Goal: Contribute content: Contribute content

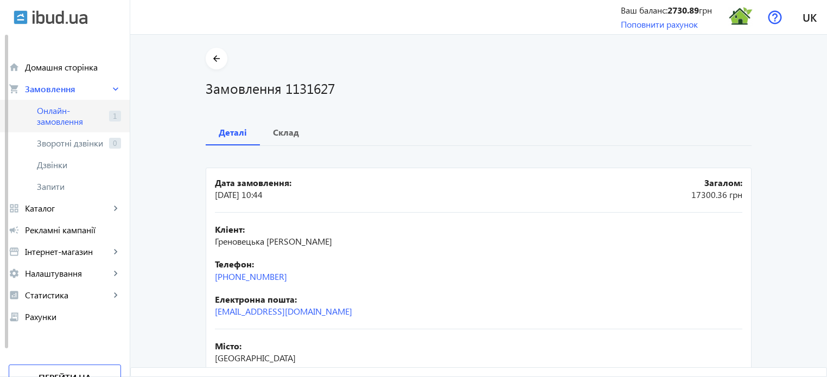
click at [69, 117] on span "Онлайн-замовлення" at bounding box center [71, 116] width 68 height 22
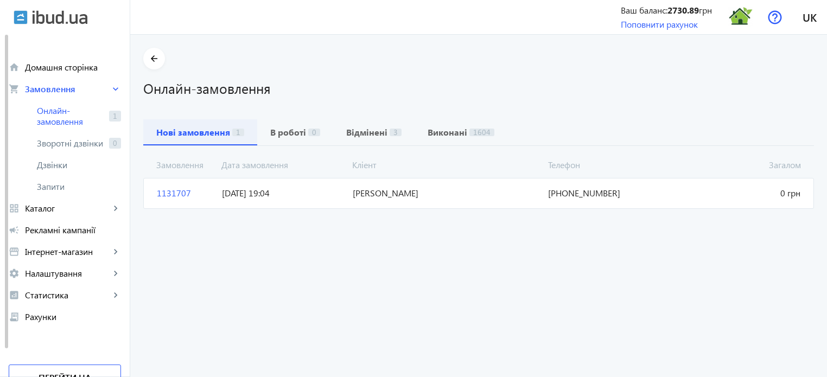
click at [202, 131] on b "Нові замовлення" at bounding box center [193, 132] width 74 height 9
click at [167, 194] on span "1131707" at bounding box center [184, 193] width 65 height 12
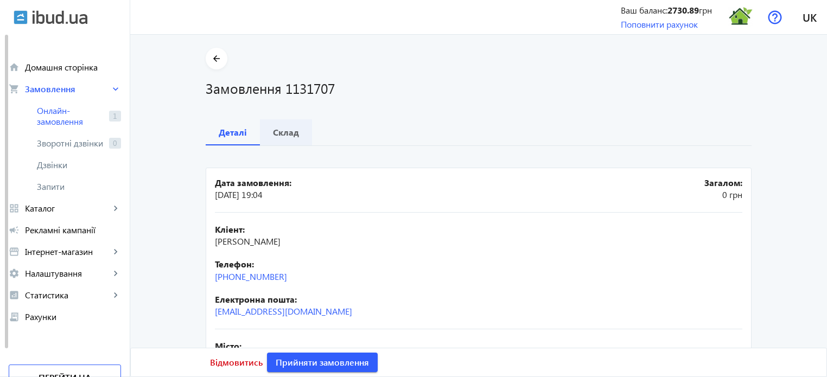
click at [279, 131] on b "Склад" at bounding box center [286, 132] width 26 height 9
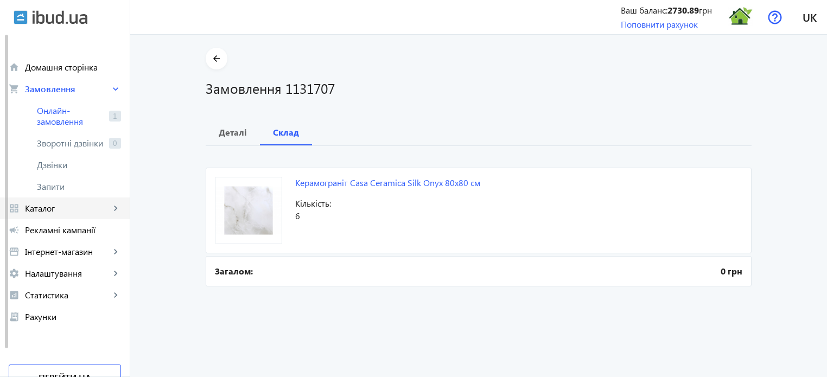
click at [66, 209] on span "Каталог" at bounding box center [67, 208] width 85 height 11
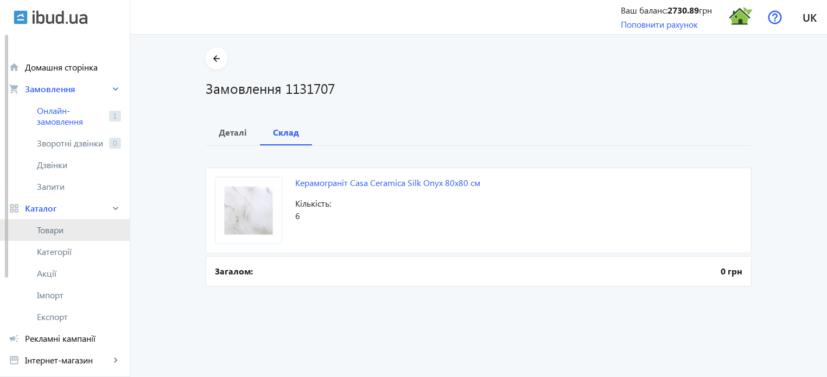
click at [61, 230] on span "Товари" at bounding box center [79, 230] width 84 height 11
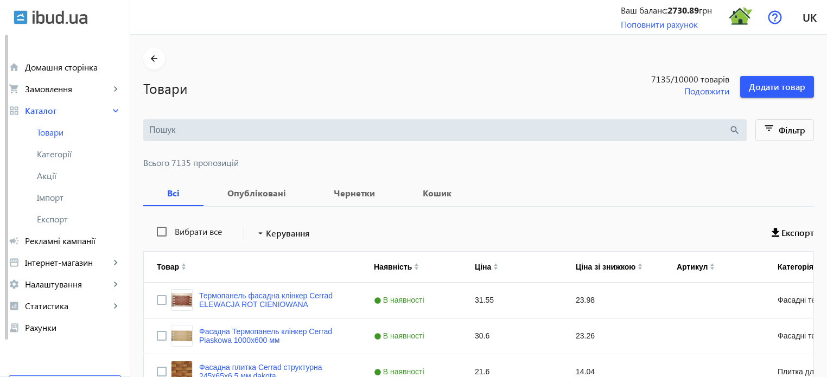
click at [159, 137] on div "search" at bounding box center [444, 130] width 603 height 22
click at [156, 126] on input "search" at bounding box center [438, 130] width 579 height 12
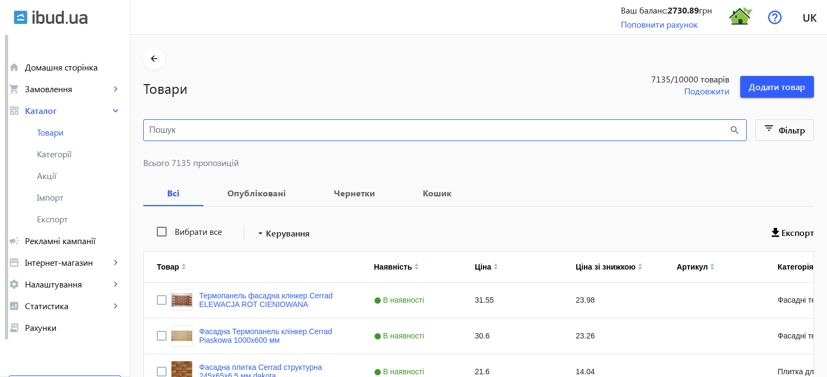
paste input "Silk Onyx"
type input "Silk Onyx"
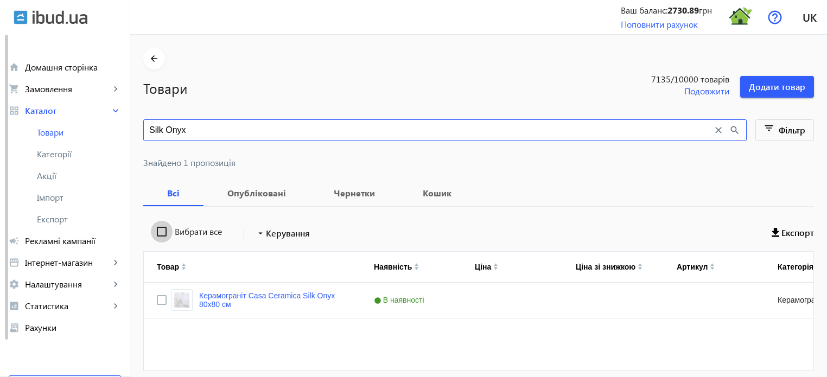
click at [155, 232] on input "Вибрати все" at bounding box center [162, 232] width 22 height 22
checkbox input "true"
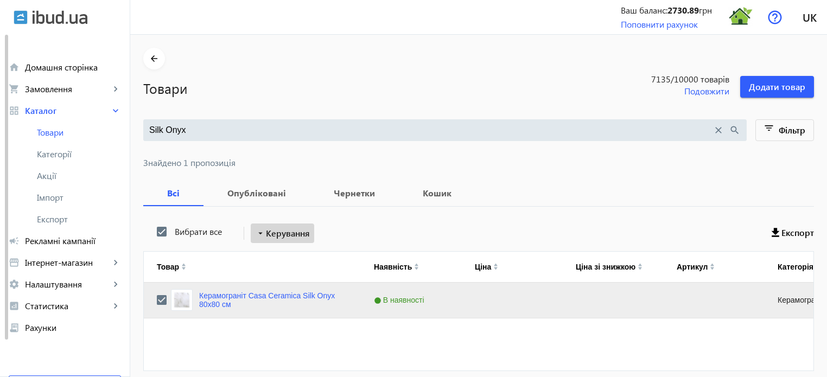
click at [267, 236] on span "Керування" at bounding box center [288, 233] width 44 height 13
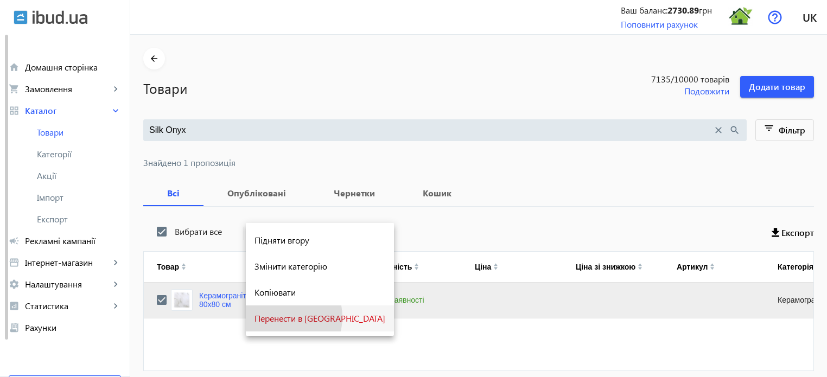
click at [280, 317] on span "Перенести в [GEOGRAPHIC_DATA]" at bounding box center [319, 318] width 131 height 9
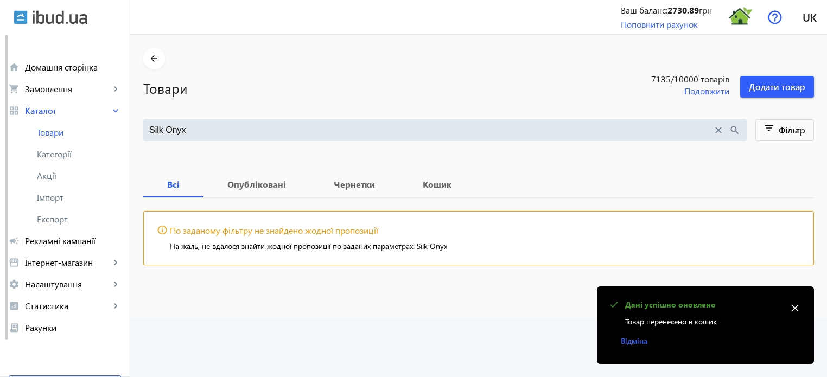
click at [718, 129] on mat-icon "close" at bounding box center [718, 130] width 12 height 12
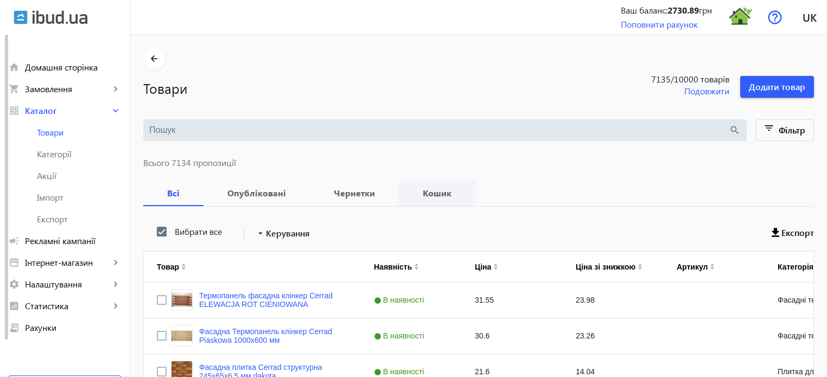
click at [434, 195] on b "Кошик" at bounding box center [437, 193] width 50 height 9
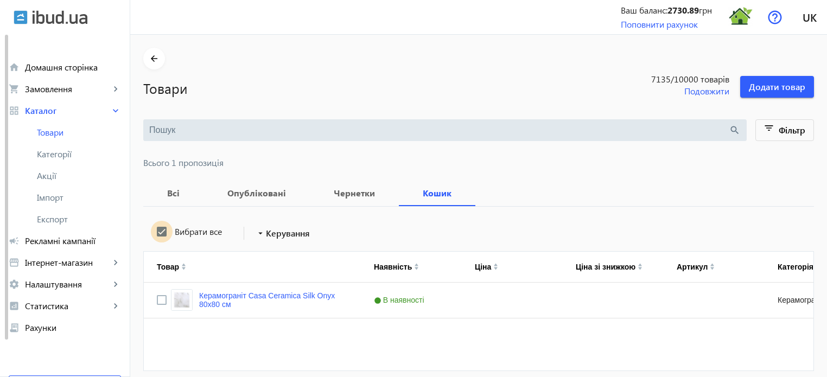
click at [158, 231] on input "Вибрати все" at bounding box center [162, 232] width 22 height 22
checkbox input "true"
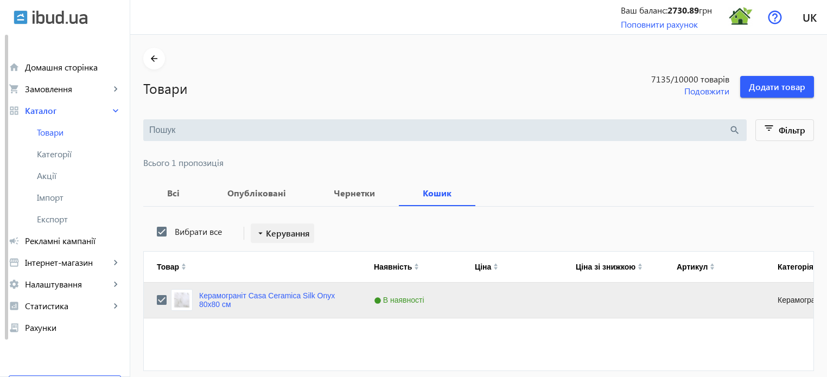
click at [277, 228] on span "Керування" at bounding box center [288, 233] width 44 height 13
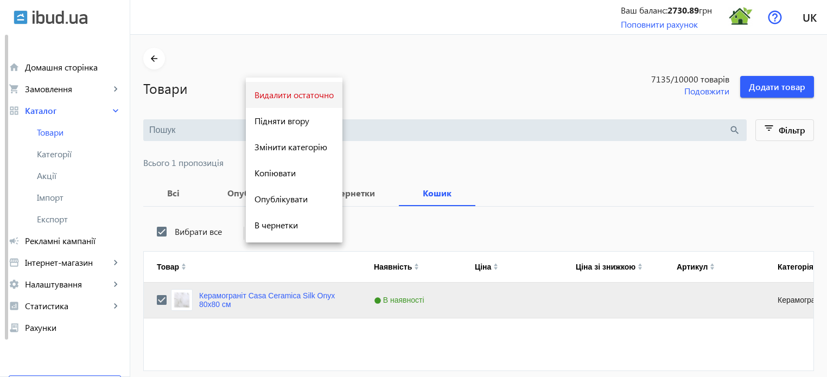
click at [300, 93] on span "Видалити остаточно" at bounding box center [293, 95] width 79 height 9
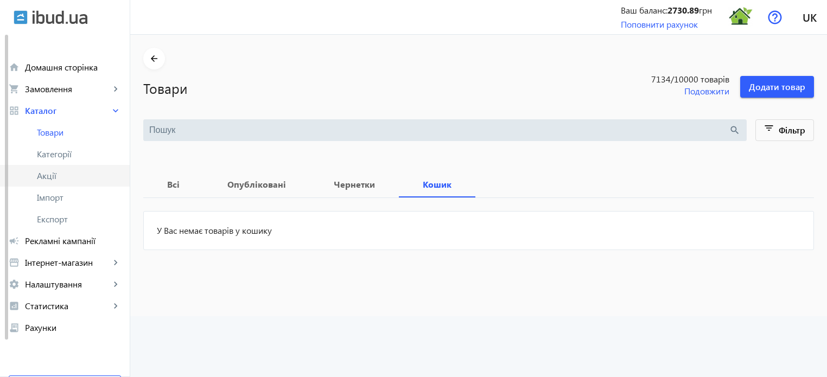
click at [49, 175] on span "Акції" at bounding box center [79, 175] width 84 height 11
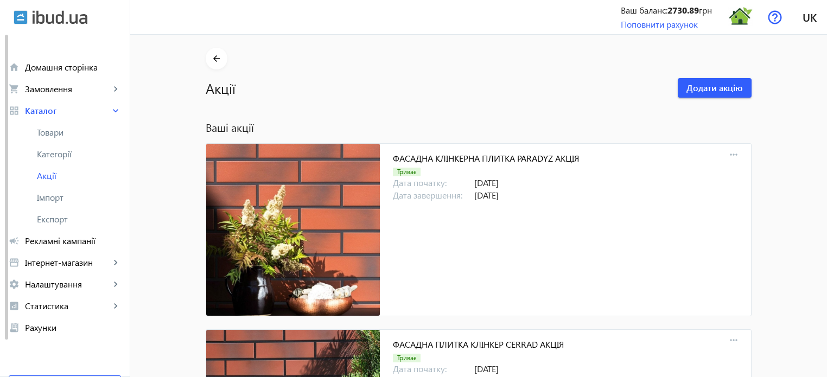
scroll to position [4609, 0]
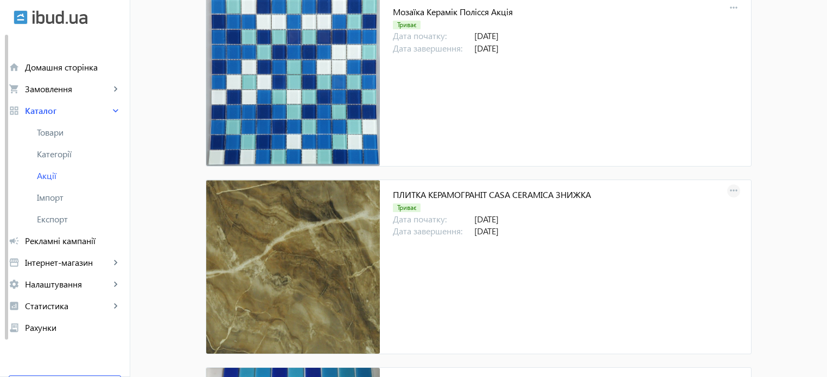
click at [726, 184] on mat-icon "more_horiz" at bounding box center [733, 190] width 15 height 15
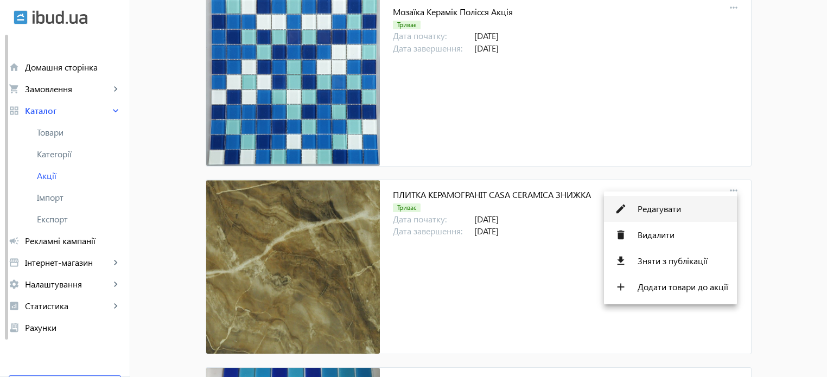
click at [664, 210] on span "Редагувати" at bounding box center [682, 208] width 91 height 9
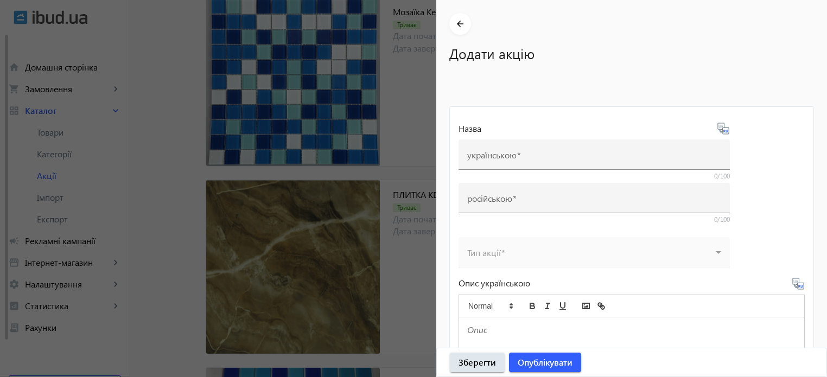
type input "ПЛИТКА КЕРАМОГРАНІТ CASA CERAMICA ЗНИЖКА"
type input "ПЛИТКА КЕРАМОГРАНИТ CASA CERAMICA СКИДКА"
type input "[DATE]"
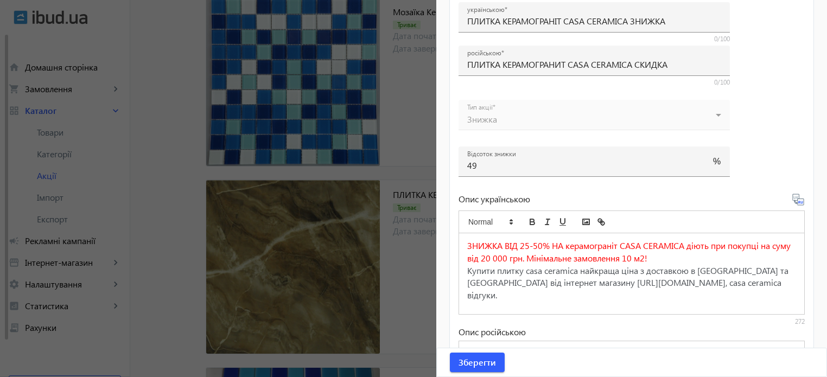
scroll to position [325, 0]
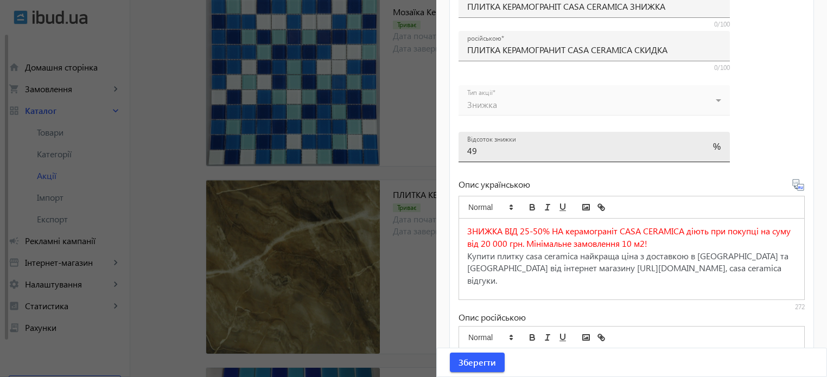
click at [492, 155] on input "49" at bounding box center [584, 150] width 234 height 11
type input "4"
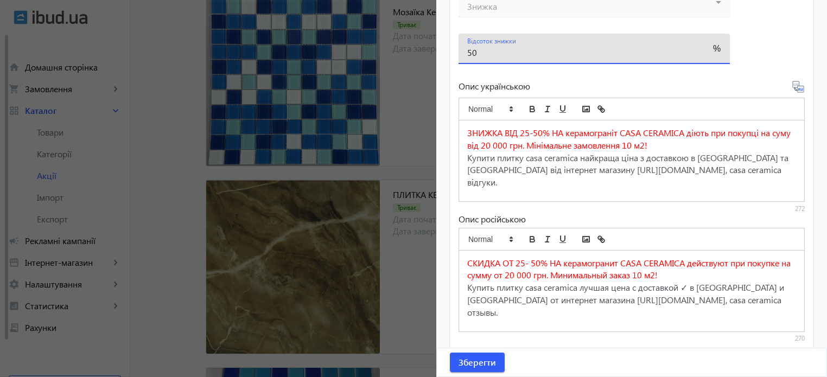
scroll to position [434, 0]
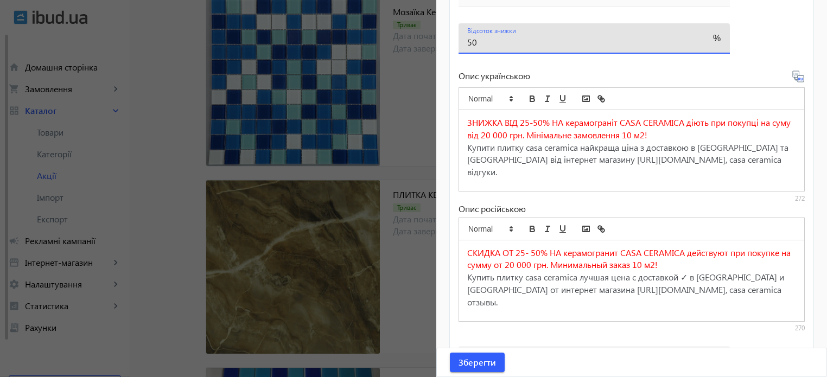
type input "50"
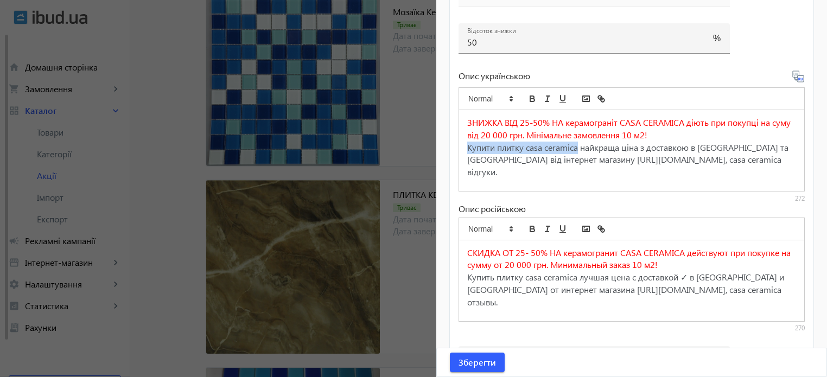
drag, startPoint x: 468, startPoint y: 146, endPoint x: 579, endPoint y: 144, distance: 111.2
click at [579, 144] on span "Купити плитку casa ceramica найкраща ціна з доставкою в [GEOGRAPHIC_DATA] та [G…" at bounding box center [628, 154] width 323 height 24
click at [530, 100] on icon "bold" at bounding box center [532, 100] width 4 height 3
click at [794, 76] on icon at bounding box center [797, 76] width 13 height 13
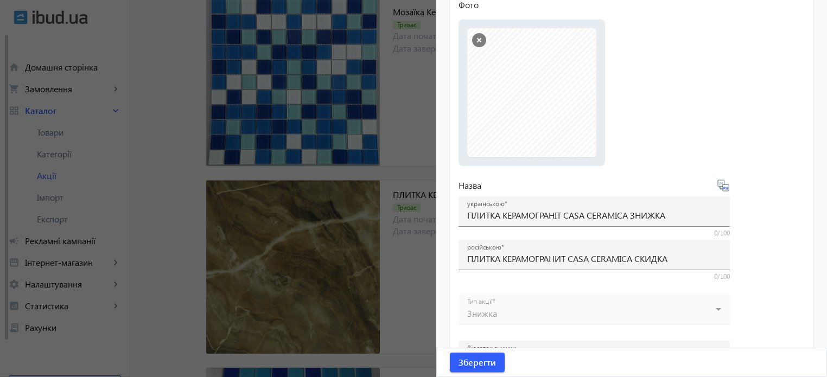
scroll to position [114, 0]
click at [471, 362] on span "Зберегти" at bounding box center [476, 362] width 37 height 12
click at [471, 367] on span "Зберегти" at bounding box center [476, 362] width 37 height 12
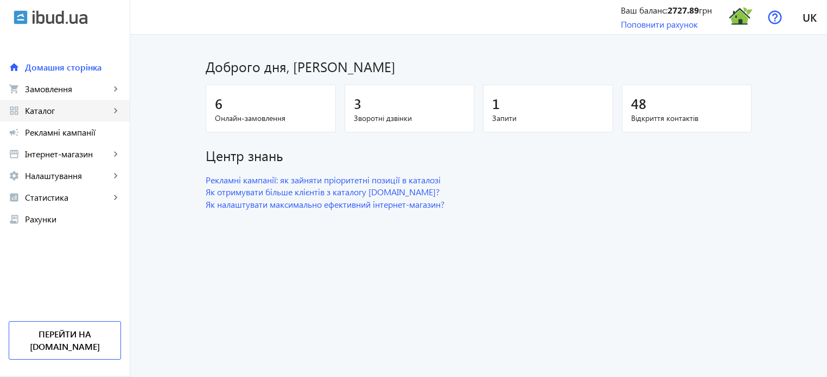
click at [74, 108] on span "Каталог" at bounding box center [67, 110] width 85 height 11
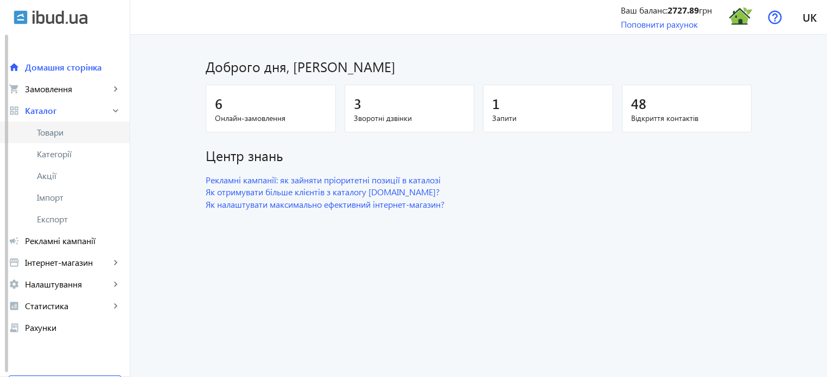
click at [65, 140] on link "Товари" at bounding box center [65, 132] width 130 height 22
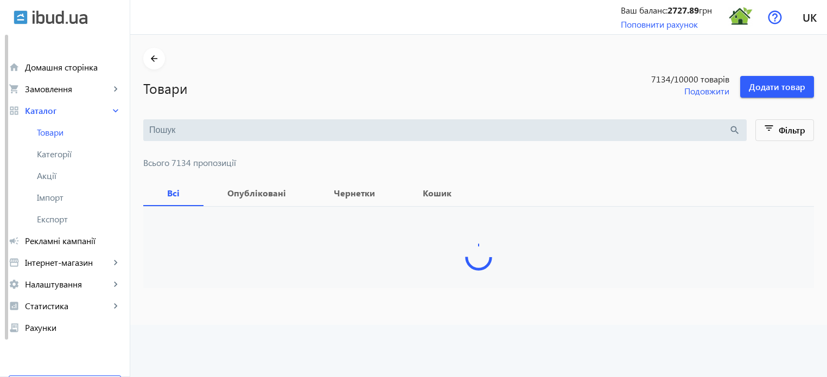
click at [169, 128] on input "search" at bounding box center [438, 130] width 579 height 12
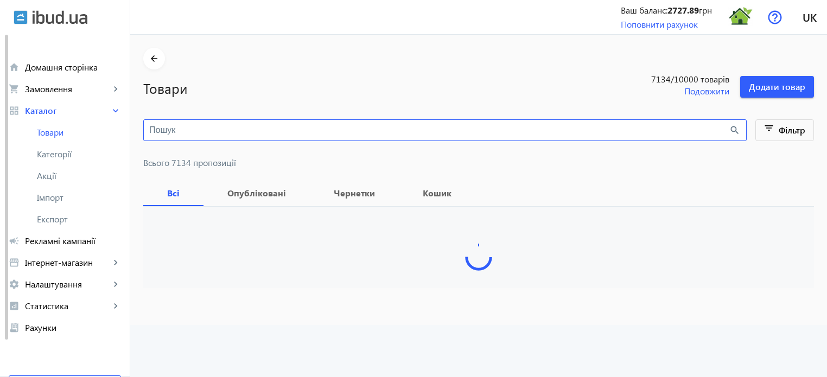
paste input "Colido Nero"
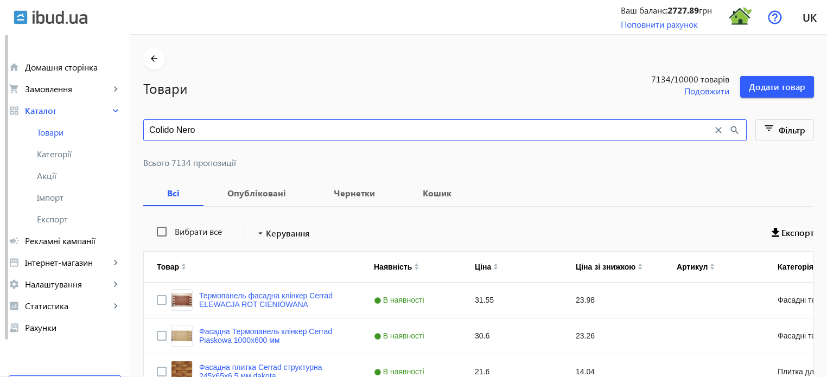
type input "Colido Nero"
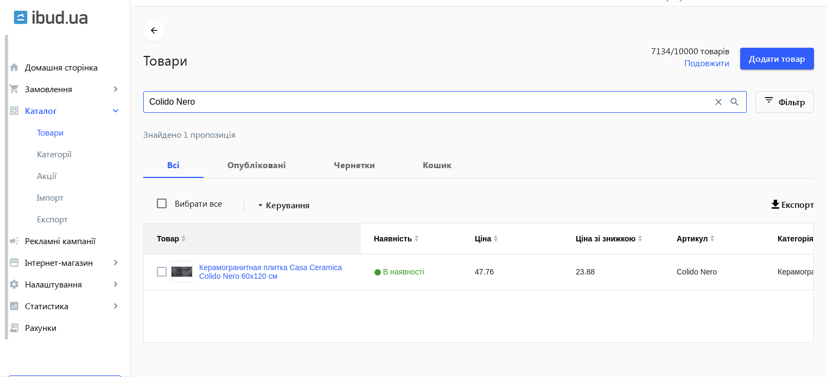
scroll to position [43, 0]
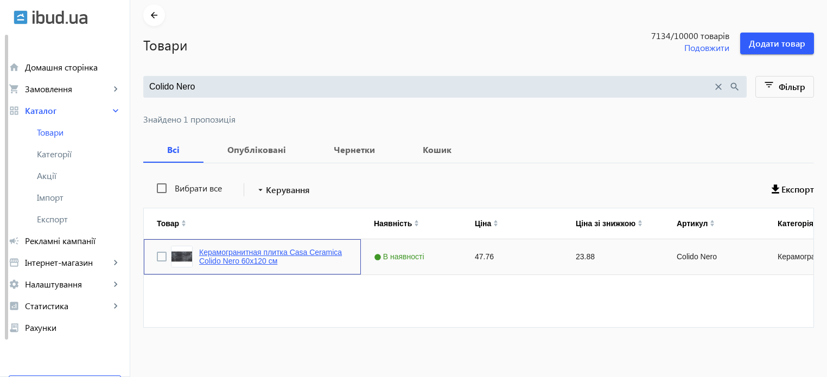
click at [239, 249] on link "Керамогранитная плитка Casa Ceramica Colido Nero 60x120 см" at bounding box center [273, 256] width 149 height 17
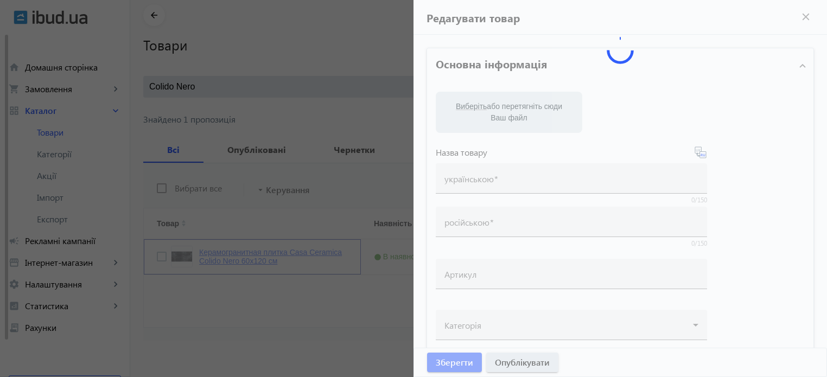
type input "Керамогранитная плитка Casa Ceramica Colido Nero 60x120 см"
type input "Colido Nero"
type input "47.76"
type input "10"
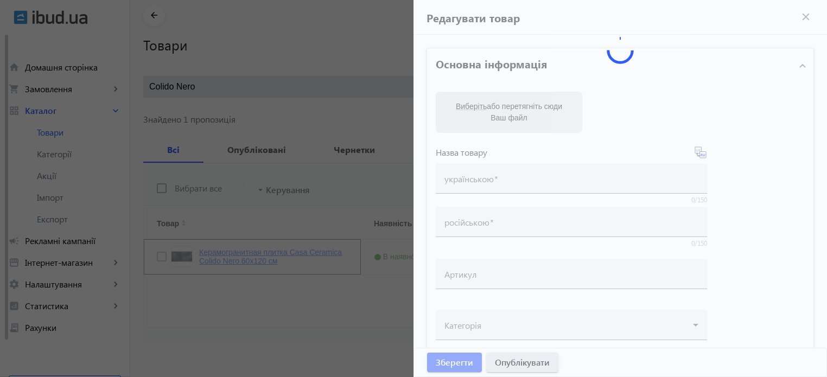
type input "1000"
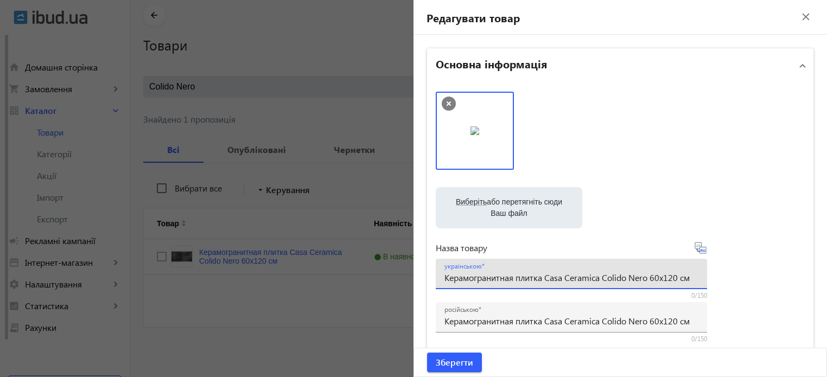
drag, startPoint x: 514, startPoint y: 277, endPoint x: 783, endPoint y: 277, distance: 269.0
click at [783, 277] on div "Виберіть або перетягніть сюди Ваш файл 53960474d05a734d9376815385546-d297a8adad…" at bounding box center [620, 295] width 369 height 406
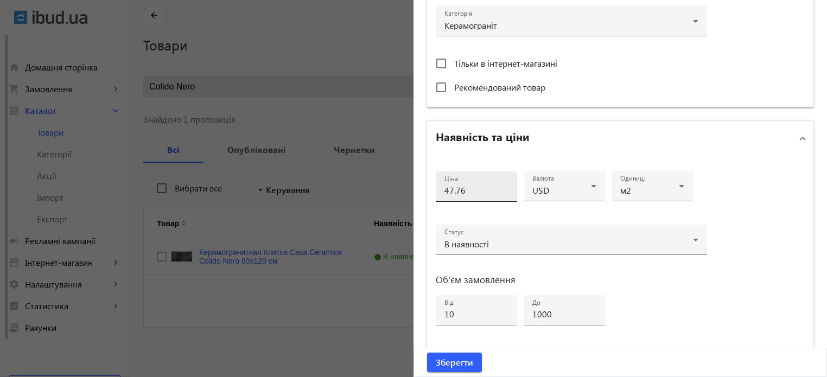
scroll to position [525, 0]
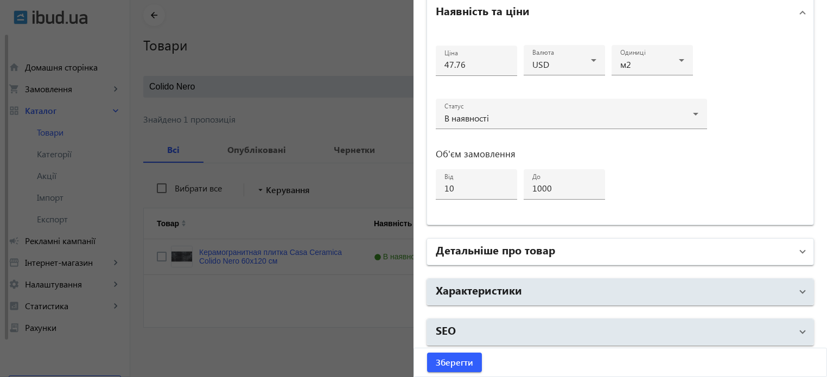
click at [488, 251] on h2 "Детальніше про товар" at bounding box center [495, 249] width 119 height 15
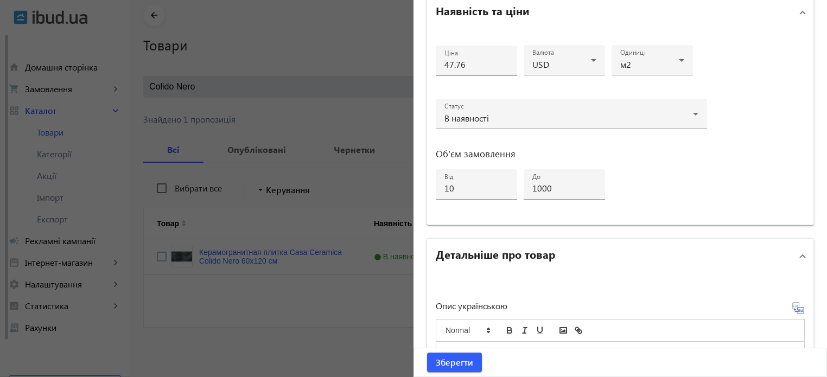
scroll to position [688, 0]
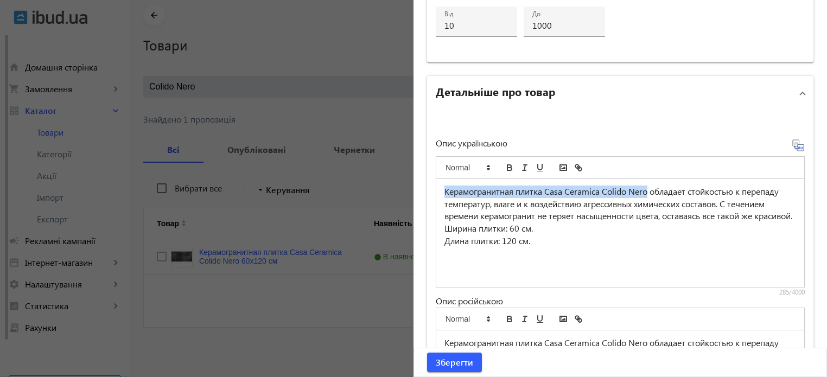
drag, startPoint x: 646, startPoint y: 188, endPoint x: 326, endPoint y: 176, distance: 319.7
click at [326, 176] on mat-sidenav-container "arrow_back Товари 7134 /10000 товарів Подовжити Додати товар Colido Nero close …" at bounding box center [478, 184] width 696 height 386
click at [505, 166] on icon "bold" at bounding box center [509, 168] width 10 height 10
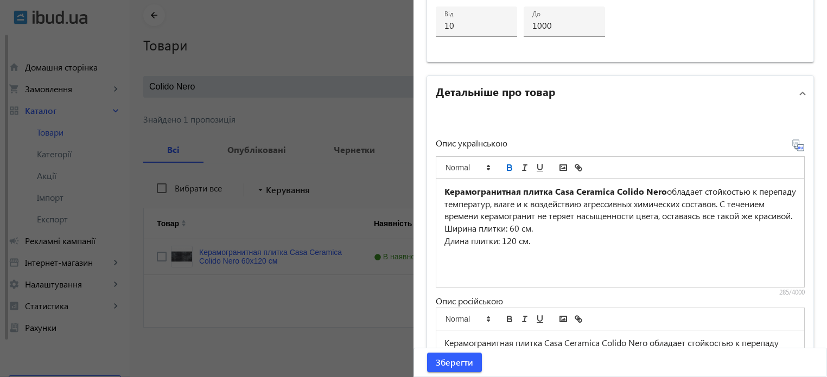
click at [801, 146] on icon at bounding box center [802, 147] width 2 height 3
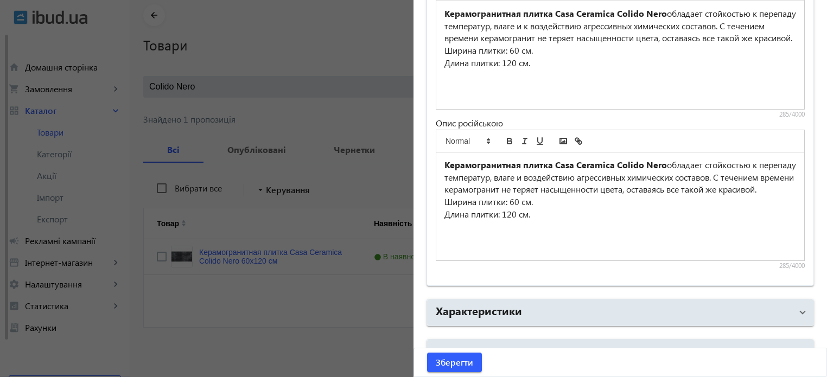
scroll to position [886, 0]
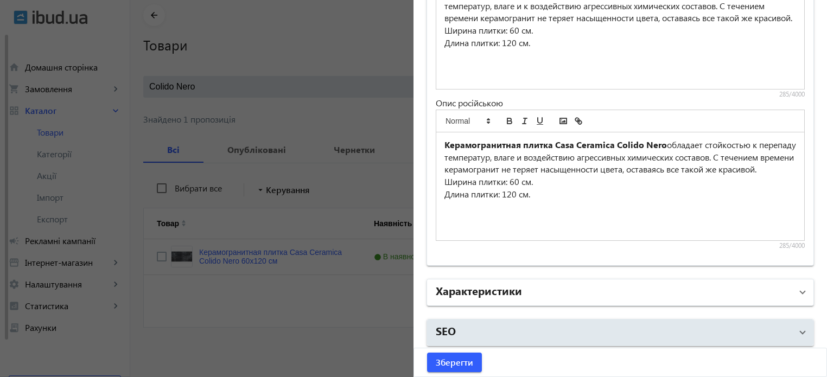
click at [480, 287] on h2 "Характеристики" at bounding box center [479, 290] width 86 height 15
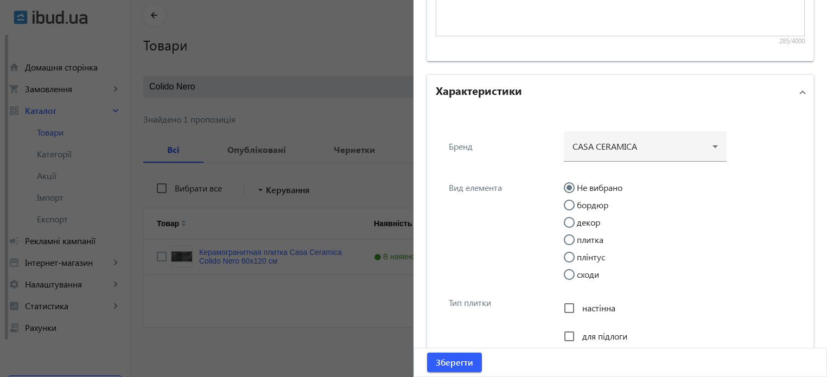
scroll to position [1103, 0]
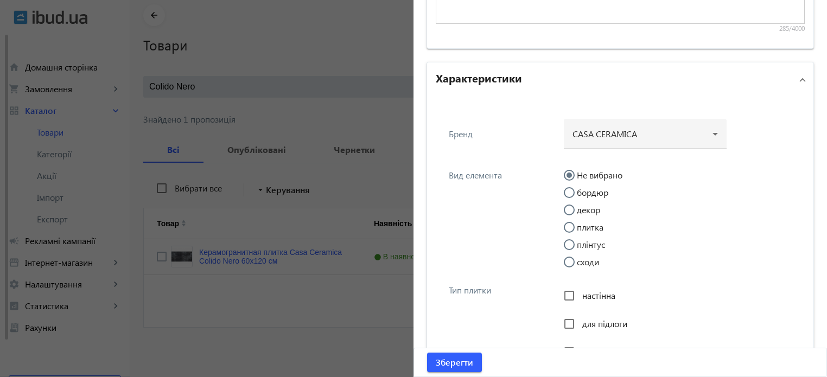
click at [567, 223] on input "плитка" at bounding box center [574, 233] width 22 height 22
radio input "true"
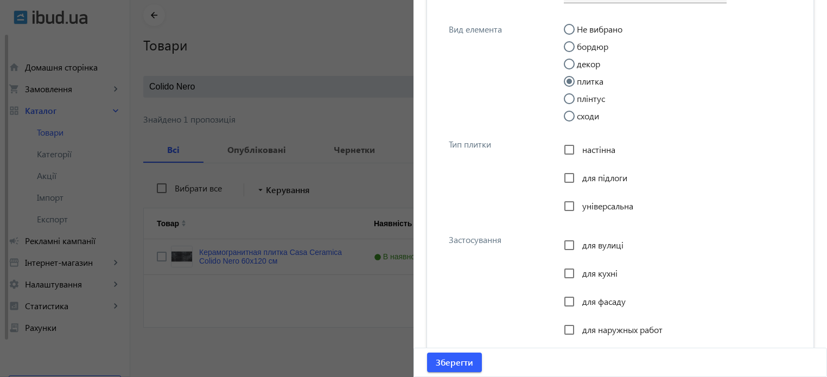
scroll to position [1265, 0]
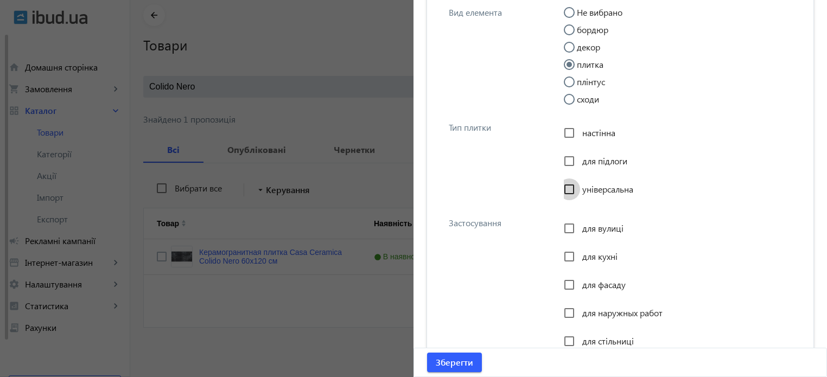
click at [566, 186] on input "універсальна" at bounding box center [569, 189] width 22 height 22
checkbox input "true"
click at [567, 156] on input "для підлоги" at bounding box center [569, 161] width 22 height 22
checkbox input "true"
click at [566, 130] on input "настінна" at bounding box center [569, 133] width 22 height 22
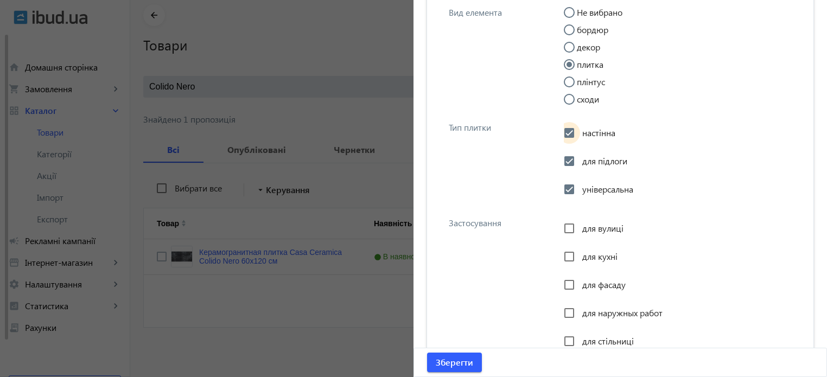
checkbox input "true"
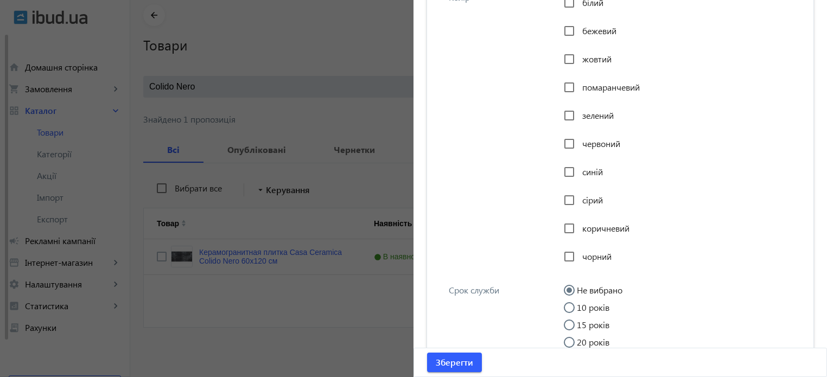
scroll to position [4887, 0]
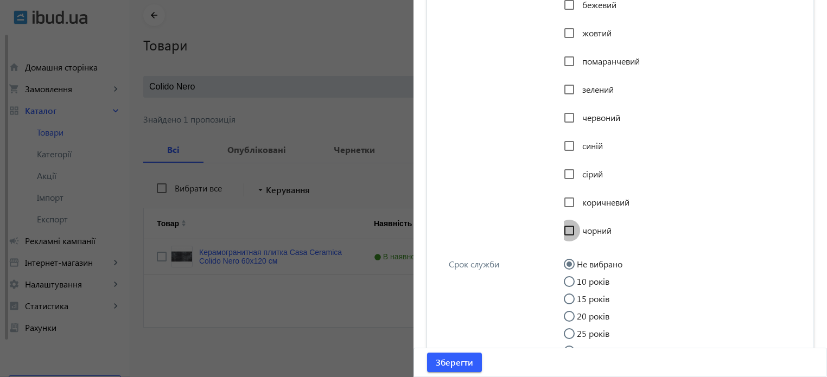
click at [567, 235] on input "чорний" at bounding box center [569, 231] width 22 height 22
checkbox input "true"
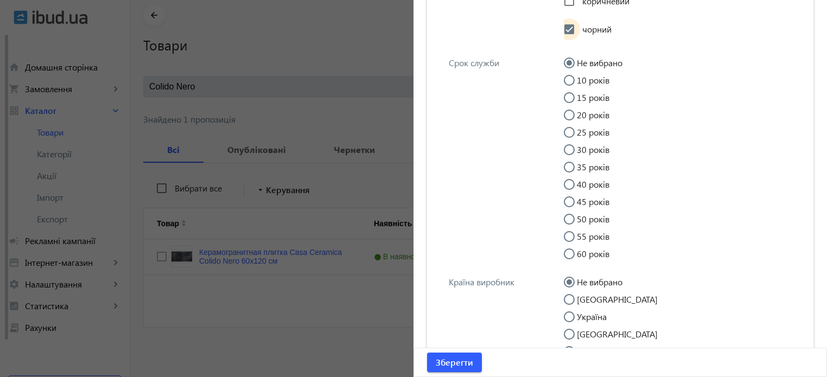
scroll to position [5271, 0]
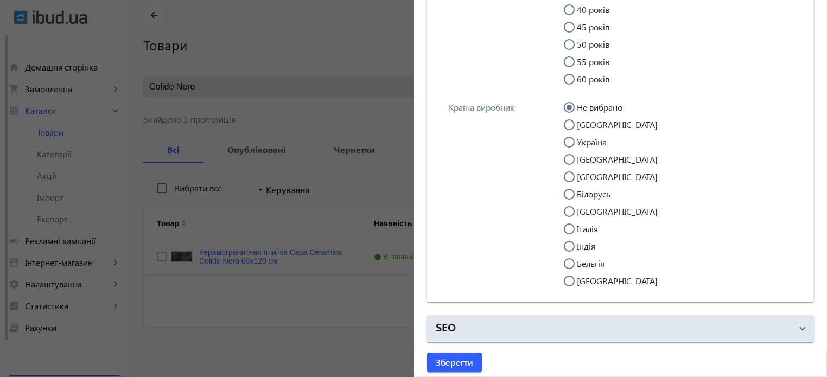
click at [568, 247] on input "Індія" at bounding box center [574, 252] width 22 height 22
radio input "true"
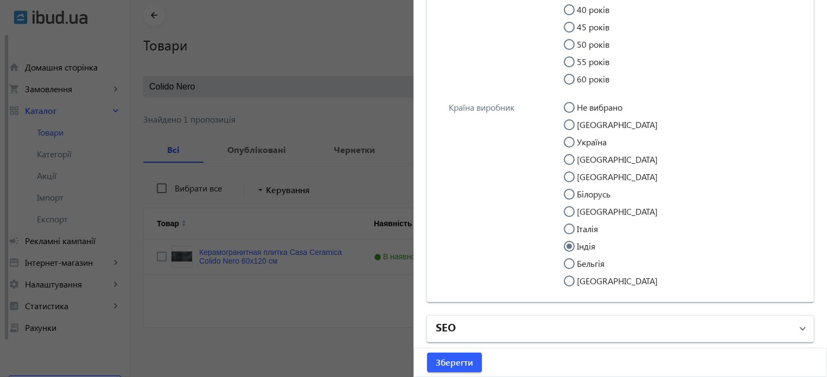
click at [473, 334] on mat-panel-title "SEO" at bounding box center [614, 329] width 356 height 20
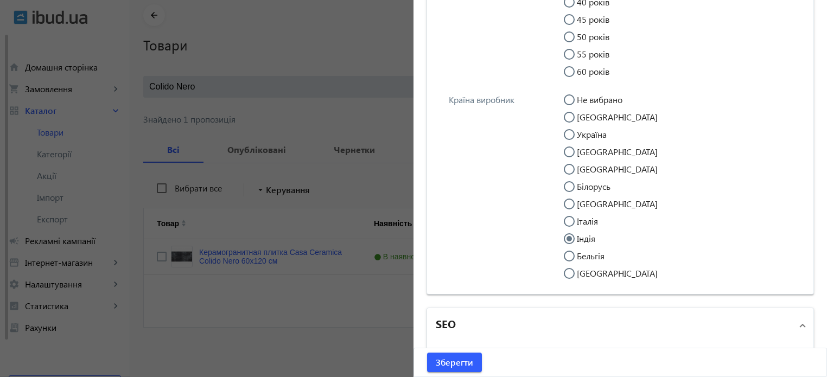
scroll to position [5596, 0]
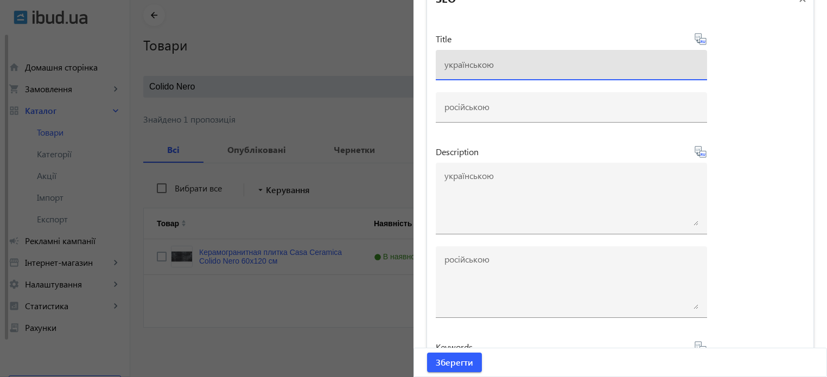
click at [466, 69] on input at bounding box center [571, 64] width 254 height 11
paste input "плитка Casa Ceramica Colido Nero 60x120 см"
type input "плитка Casa Ceramica Colido Nero 60x120 см"
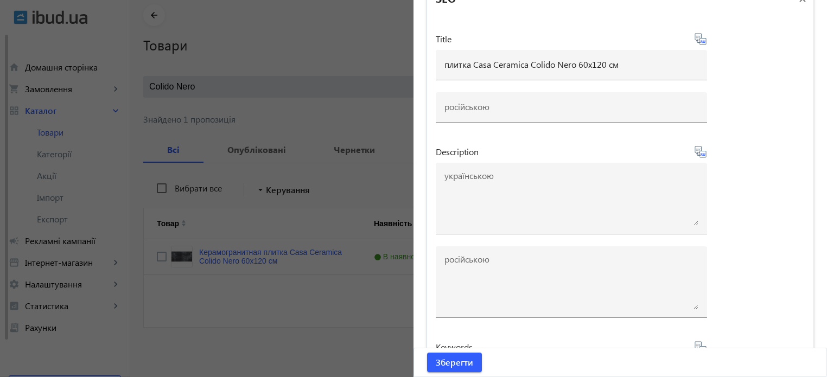
click at [700, 43] on icon at bounding box center [701, 41] width 2 height 3
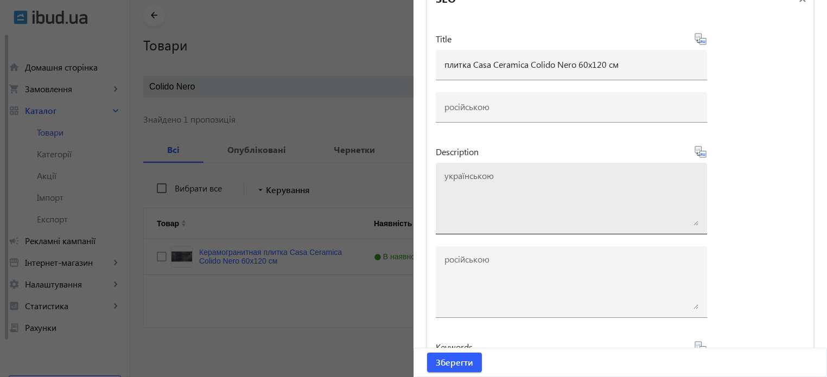
type input "плитка Casa Ceramica Colido Nero 60x120 см"
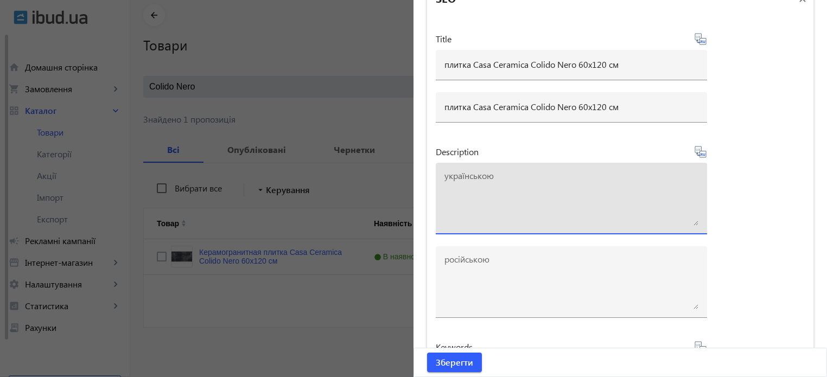
click at [478, 212] on textarea at bounding box center [571, 198] width 254 height 54
paste textarea "плитка Casa Ceramica Colido Nero 60x120 см"
type textarea "плитка Casa Ceramica Colido Nero 60x120 см купити"
click at [703, 156] on icon at bounding box center [704, 154] width 2 height 3
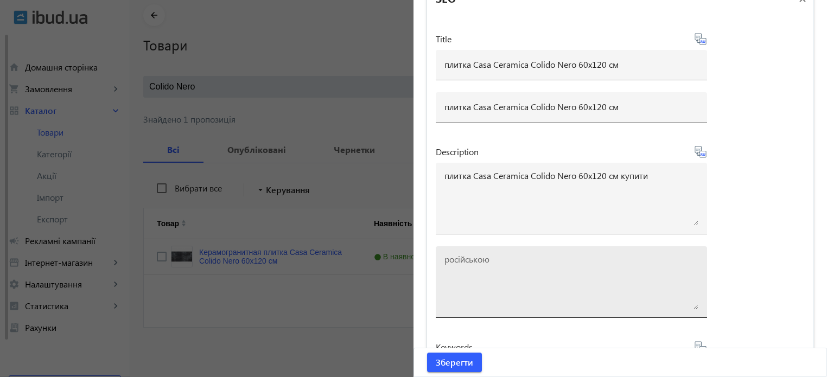
type textarea "плитка Casa Ceramica Colido Nero 60x120 см купить"
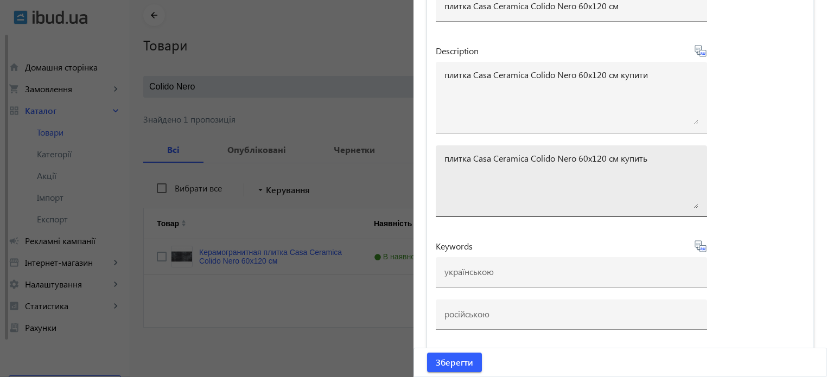
scroll to position [5703, 0]
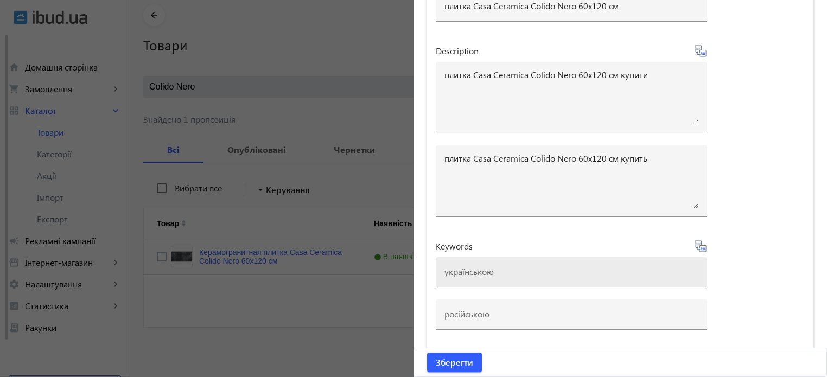
click at [454, 275] on input at bounding box center [571, 271] width 254 height 11
paste input "плитка Casa Ceramica Colido Nero 60x120 см"
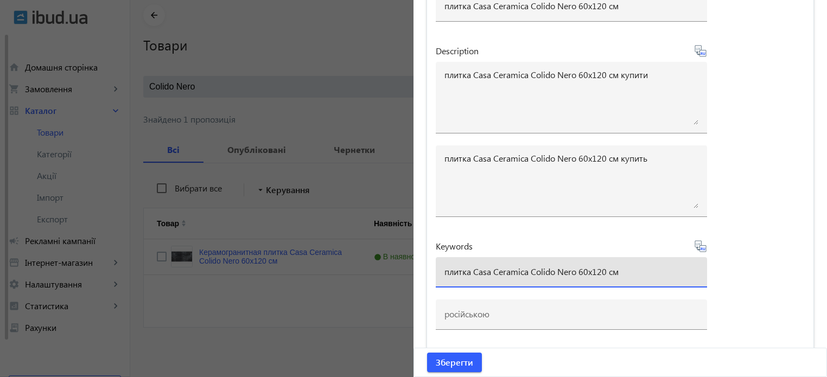
drag, startPoint x: 525, startPoint y: 272, endPoint x: 833, endPoint y: 270, distance: 307.5
click at [826, 270] on html "arrow_back home Домашня сторінка shopping_cart Замовлення keyboard_arrow_right …" at bounding box center [413, 167] width 827 height 421
click at [473, 271] on input "плитка Casa Ceramica" at bounding box center [571, 271] width 254 height 11
click at [495, 270] on input "плитка casa Ceramica" at bounding box center [571, 271] width 254 height 11
type input "плитка casa ceramica"
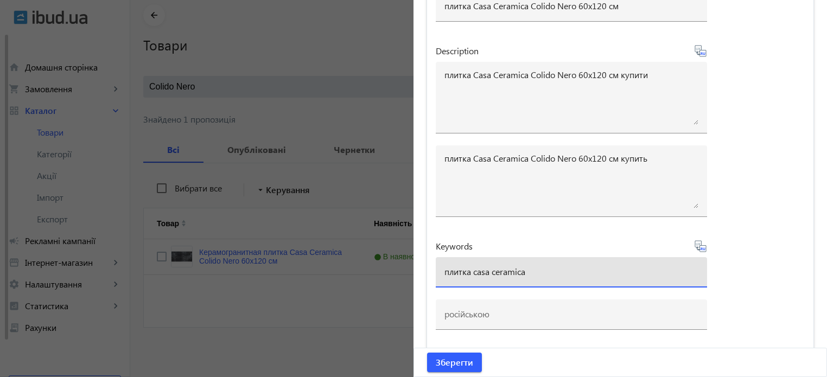
click at [700, 251] on icon at bounding box center [700, 246] width 13 height 13
type input "плитка casa ceramica"
drag, startPoint x: 542, startPoint y: 274, endPoint x: 220, endPoint y: 244, distance: 323.6
click at [221, 244] on mat-sidenav-container "arrow_back Товари 7134 /10000 товарів Подовжити Додати товар Colido Nero close …" at bounding box center [478, 184] width 696 height 386
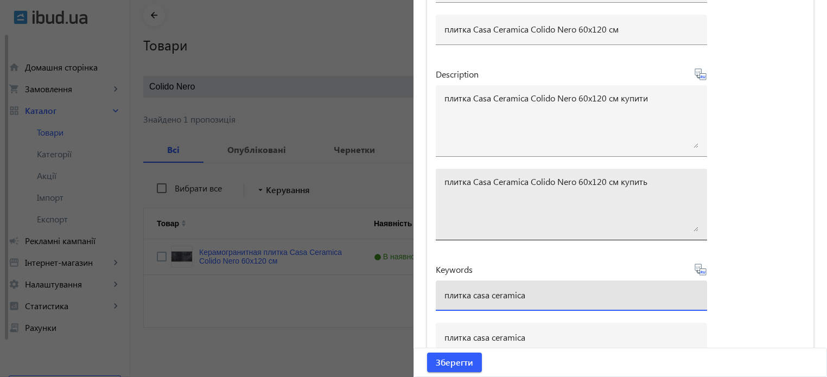
scroll to position [5649, 0]
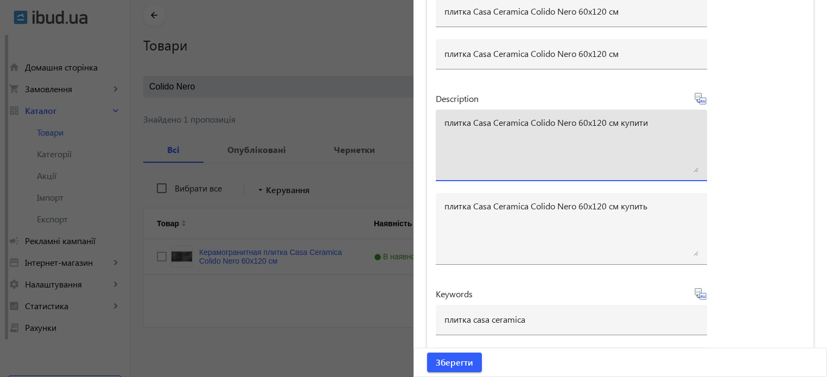
drag, startPoint x: 650, startPoint y: 136, endPoint x: 172, endPoint y: 131, distance: 477.8
click at [172, 131] on mat-sidenav-container "arrow_back Товари 7134 /10000 товарів Подовжити Додати товар Colido Nero close …" at bounding box center [478, 184] width 696 height 386
click at [458, 360] on span "Зберегти" at bounding box center [454, 362] width 37 height 12
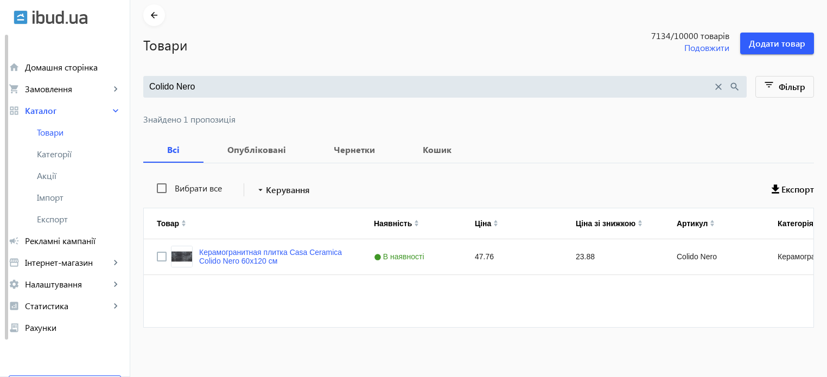
scroll to position [0, 0]
